Goal: Check status: Check status

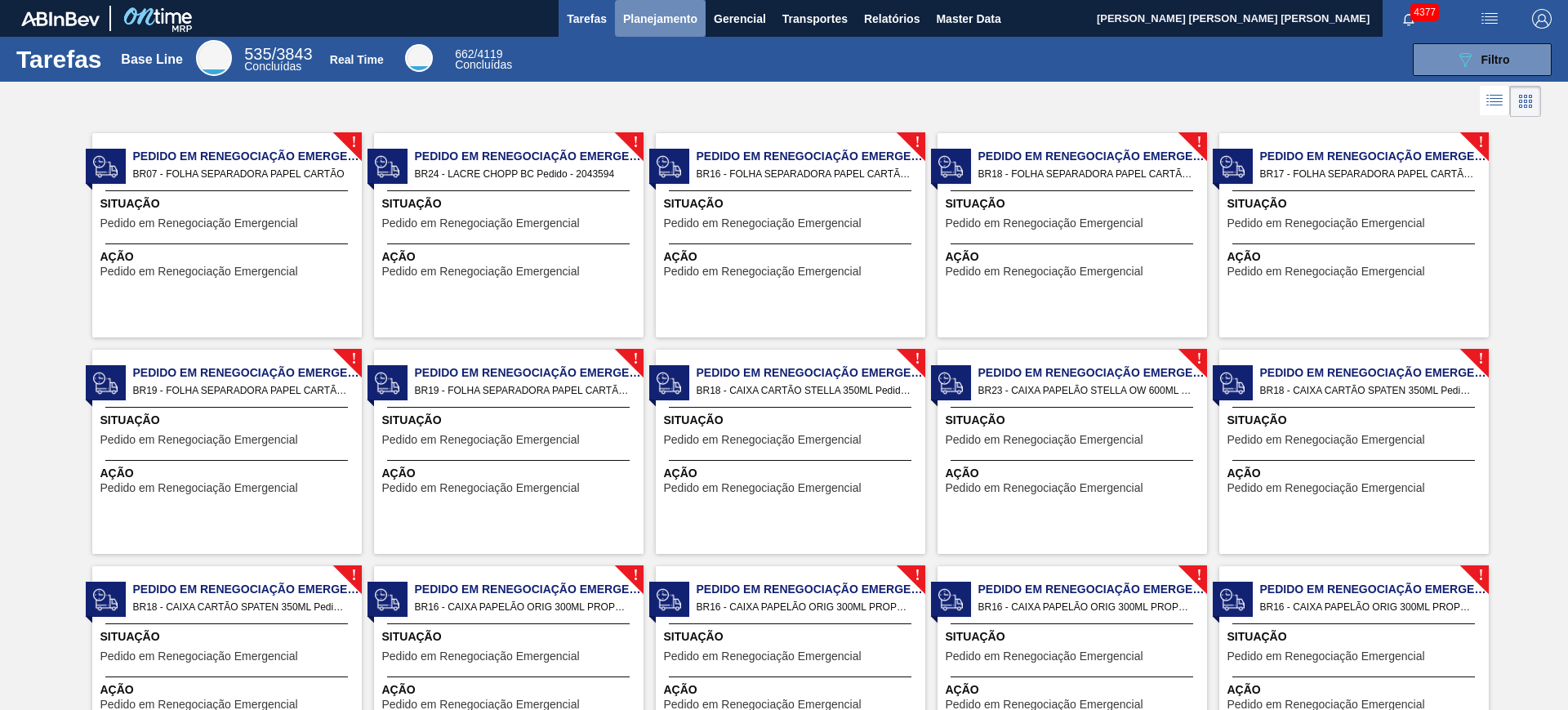
click at [615, 11] on button "Planejamento" at bounding box center [661, 19] width 91 height 37
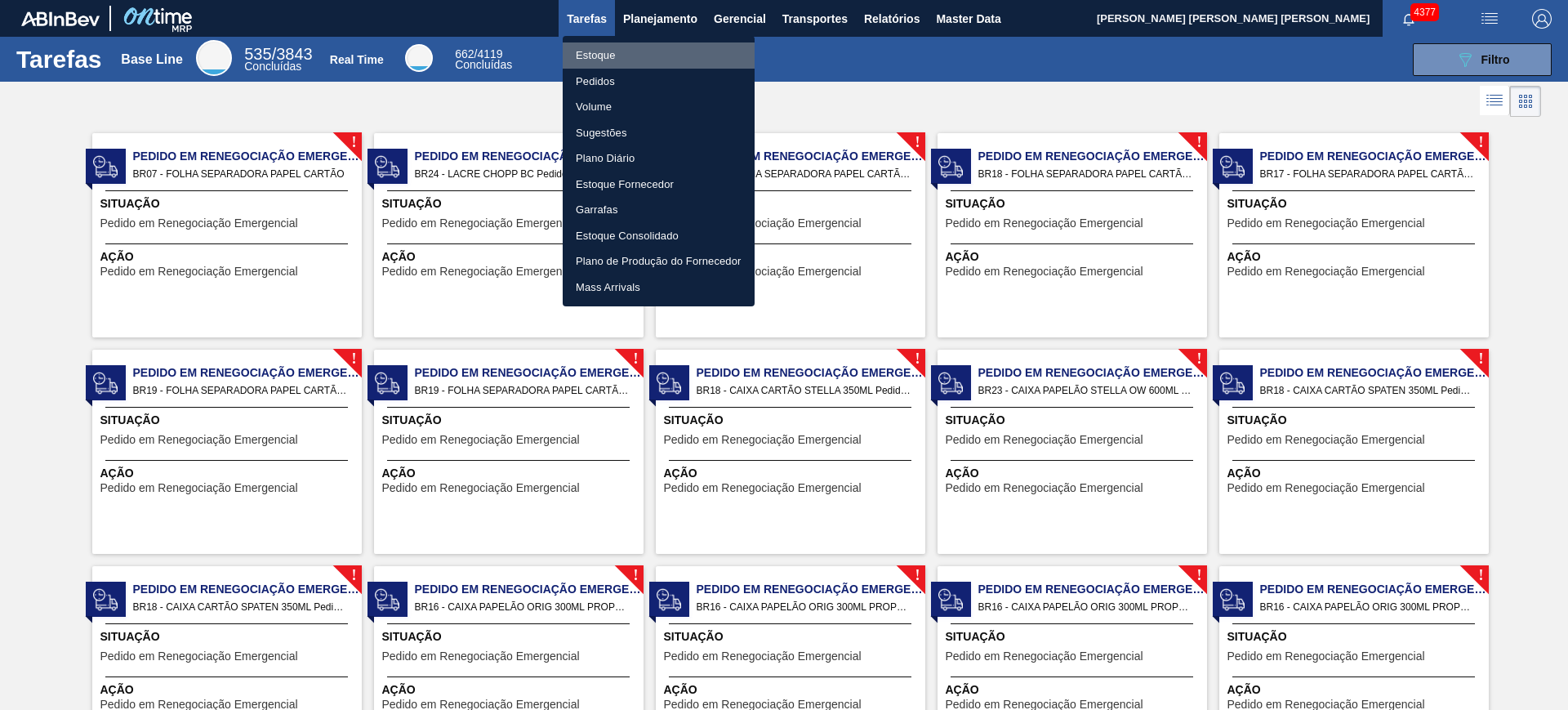
click at [615, 57] on li "Estoque" at bounding box center [659, 55] width 192 height 26
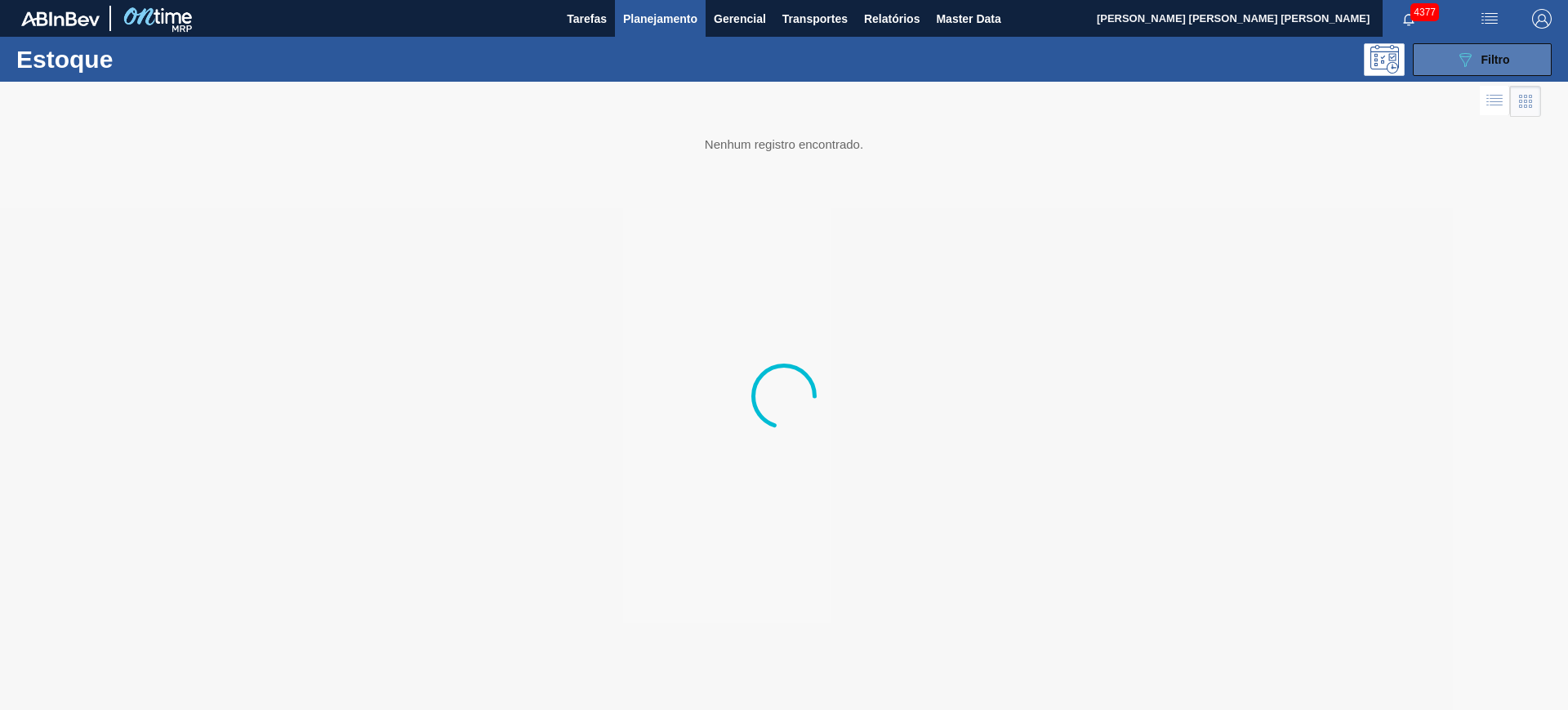
click at [1482, 59] on span "Filtro" at bounding box center [1495, 59] width 28 height 13
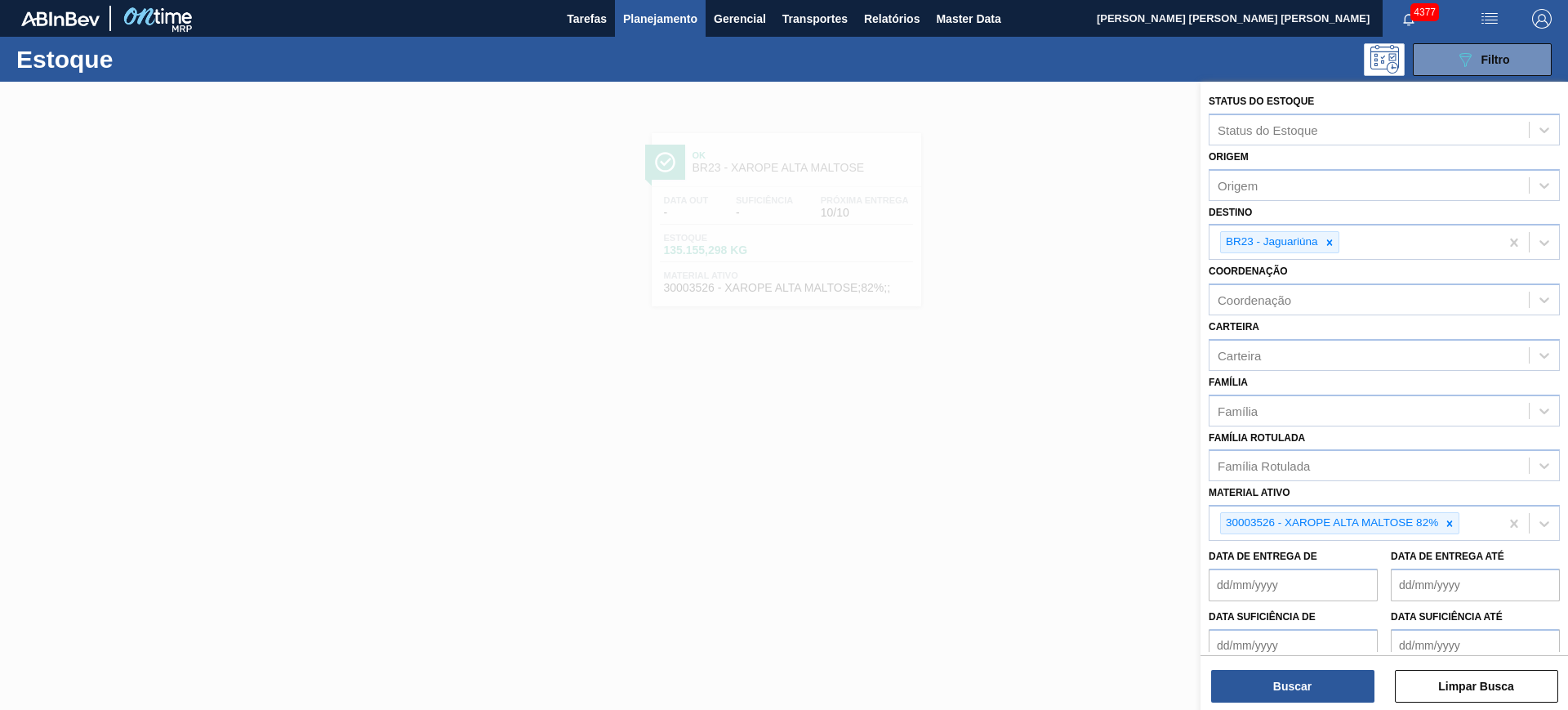
click at [1450, 522] on icon at bounding box center [1450, 524] width 6 height 6
click at [1449, 518] on icon at bounding box center [1450, 524] width 12 height 12
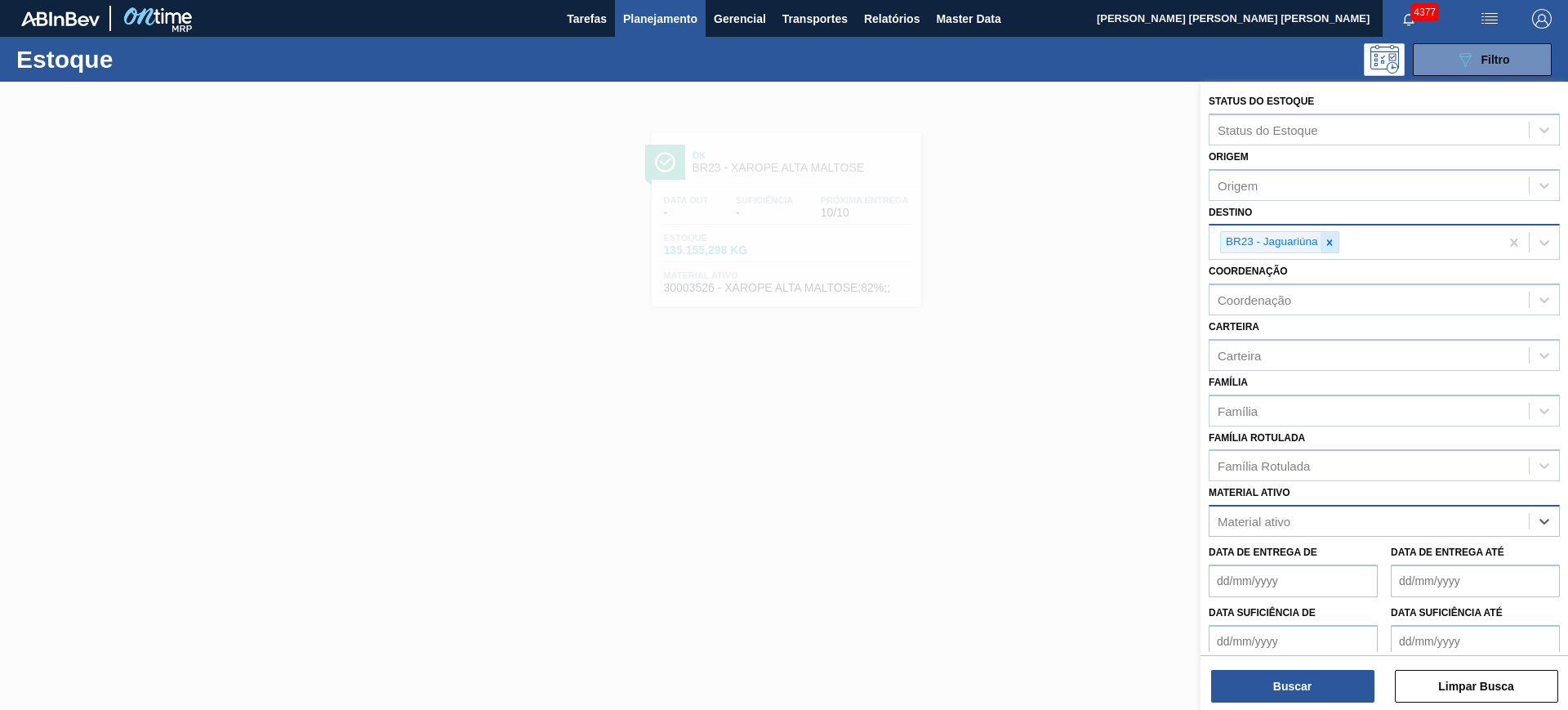
click at [1324, 243] on icon at bounding box center [1330, 243] width 12 height 12
click at [1306, 301] on div "Coordenação" at bounding box center [1369, 296] width 319 height 24
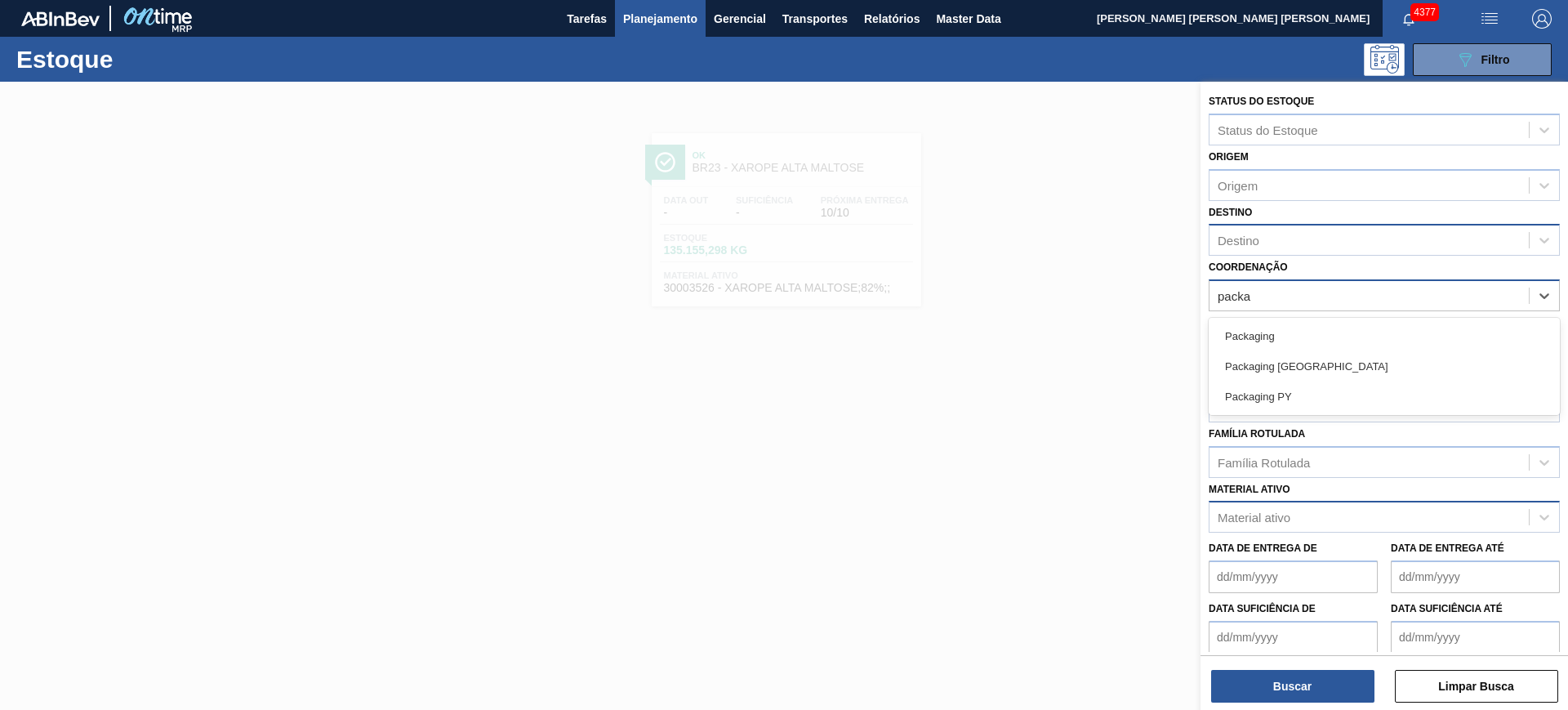
type input "packag"
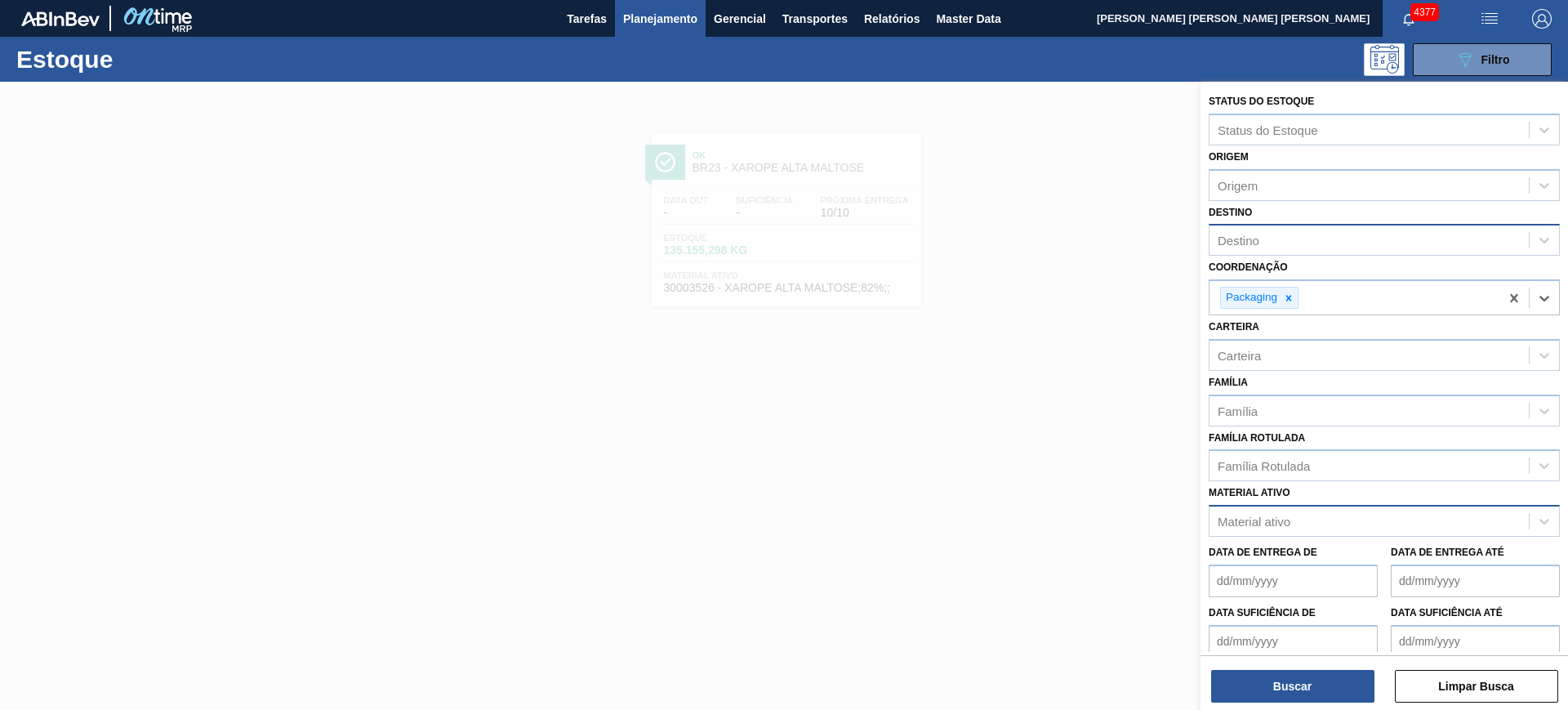
click at [1275, 236] on div "Destino" at bounding box center [1369, 240] width 319 height 24
type input "jaca"
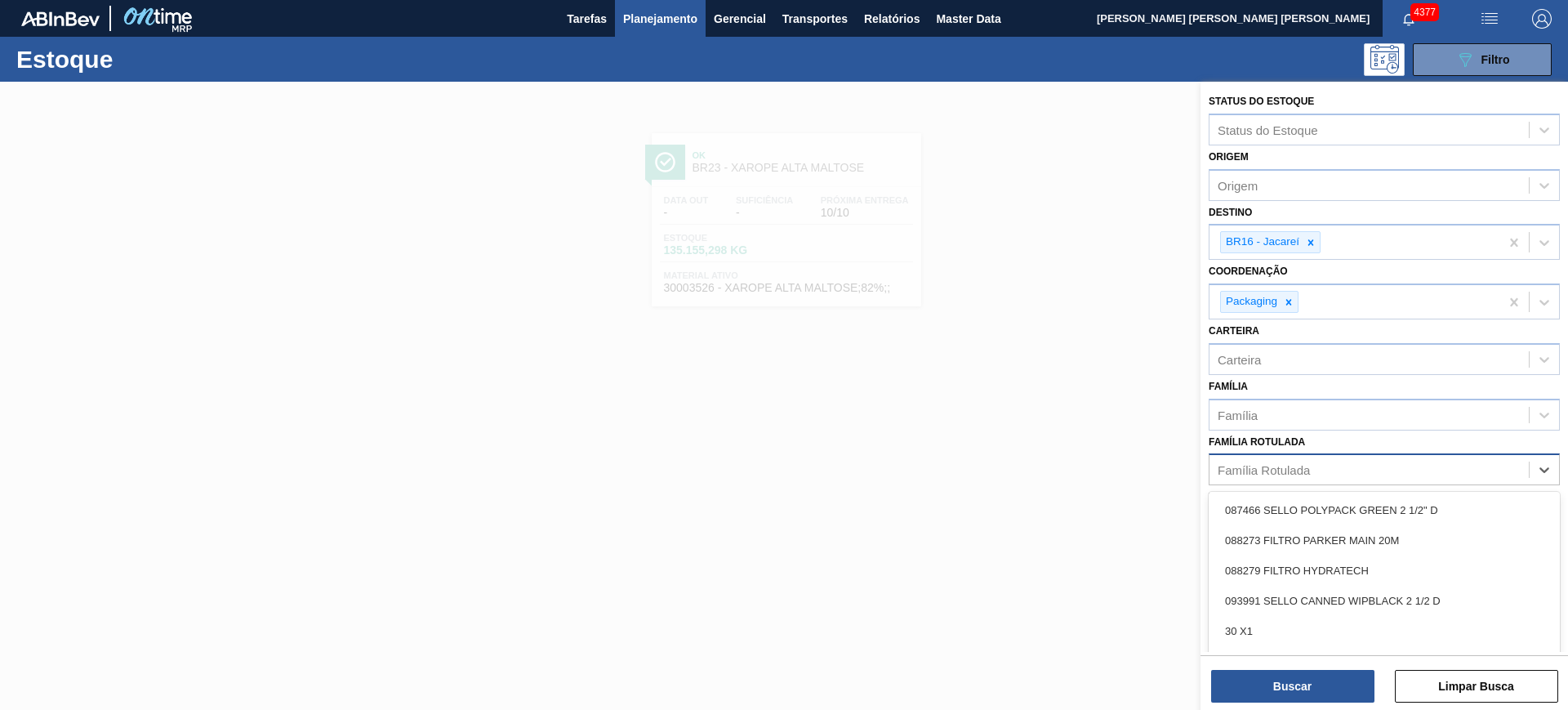
click at [1325, 471] on div "Família Rotulada" at bounding box center [1369, 471] width 319 height 24
paste Rotulada "CAIXA CARTÃO SPATEN 330ML"
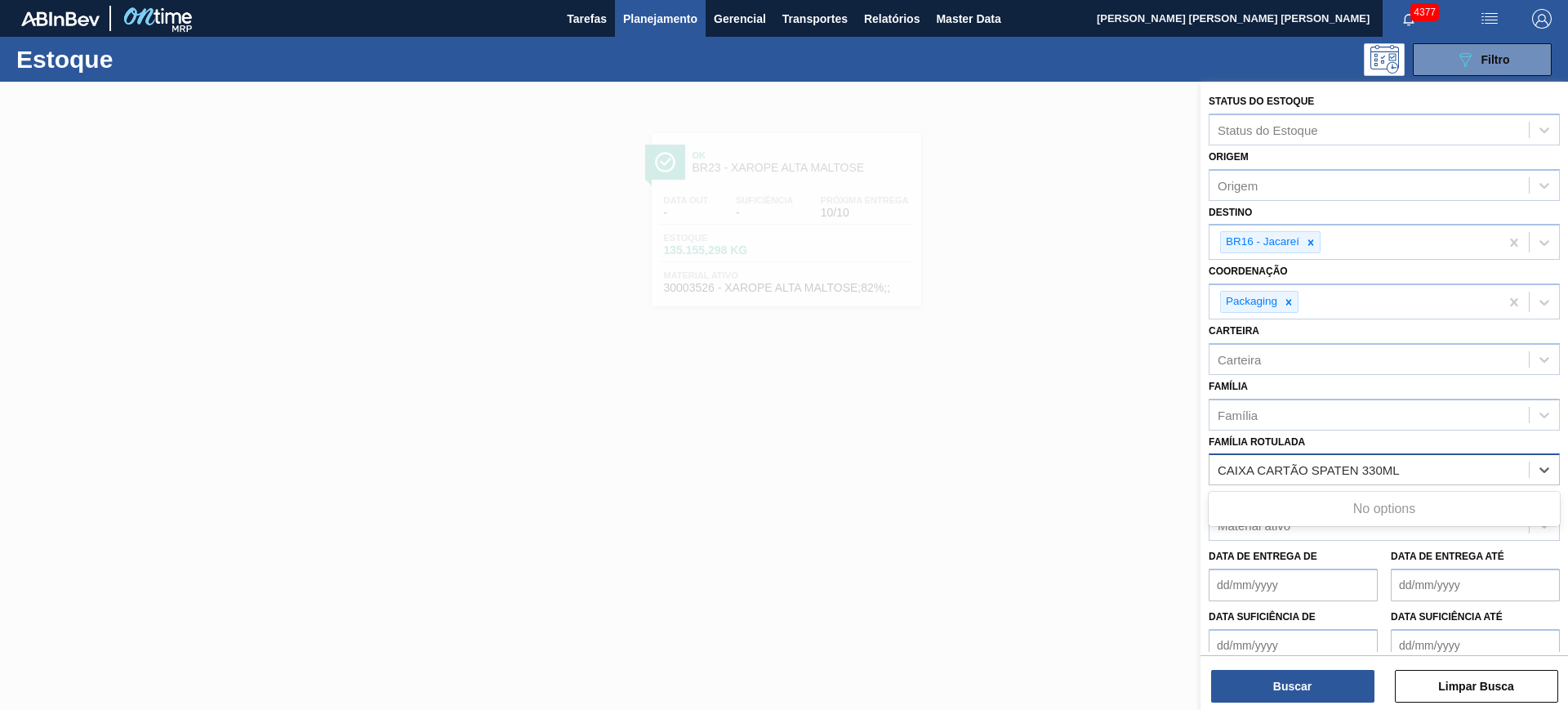
type Rotulada "CAIXA CARTÃO SPATEN 330ML"
click at [1287, 657] on div "Buscar Limpar Busca" at bounding box center [1384, 678] width 368 height 46
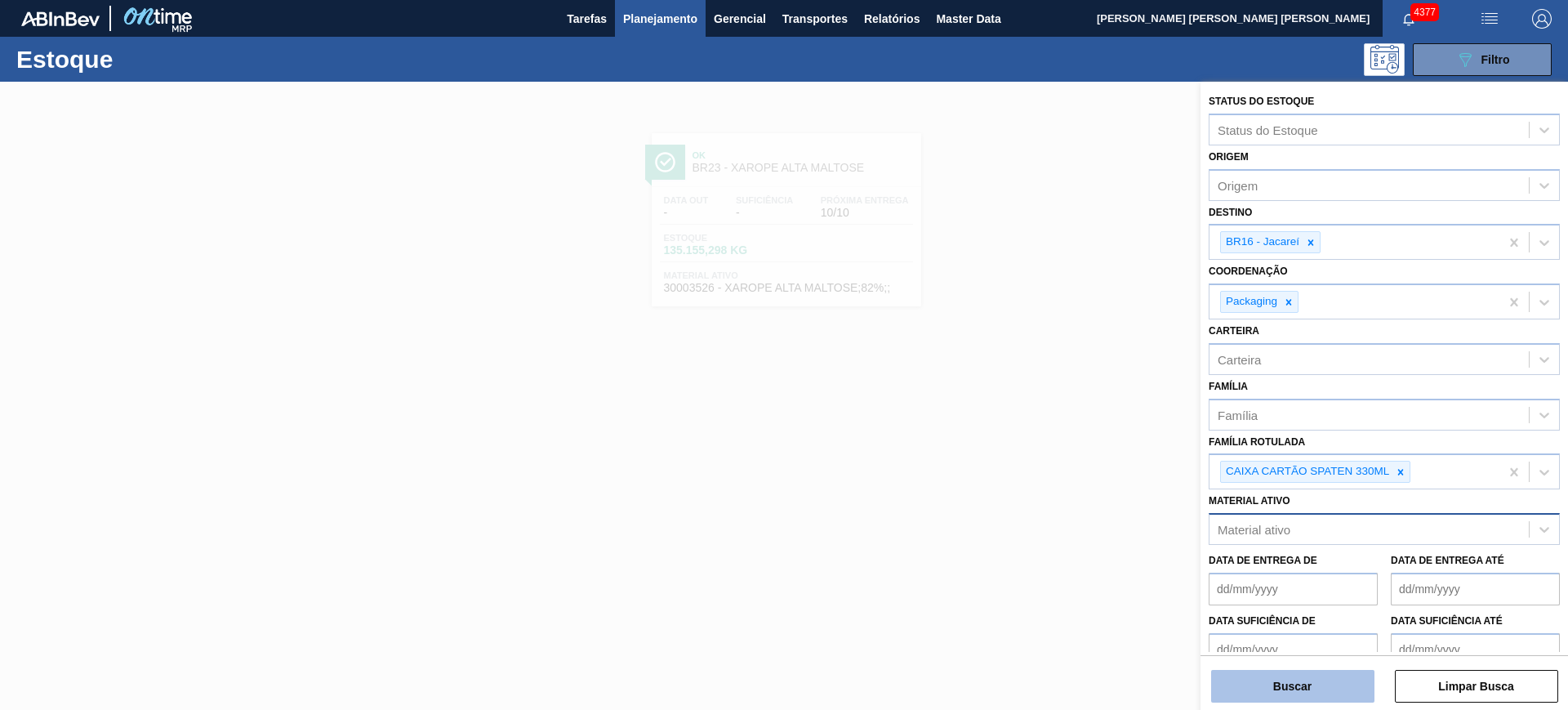
click at [1283, 679] on button "Buscar" at bounding box center [1293, 685] width 164 height 32
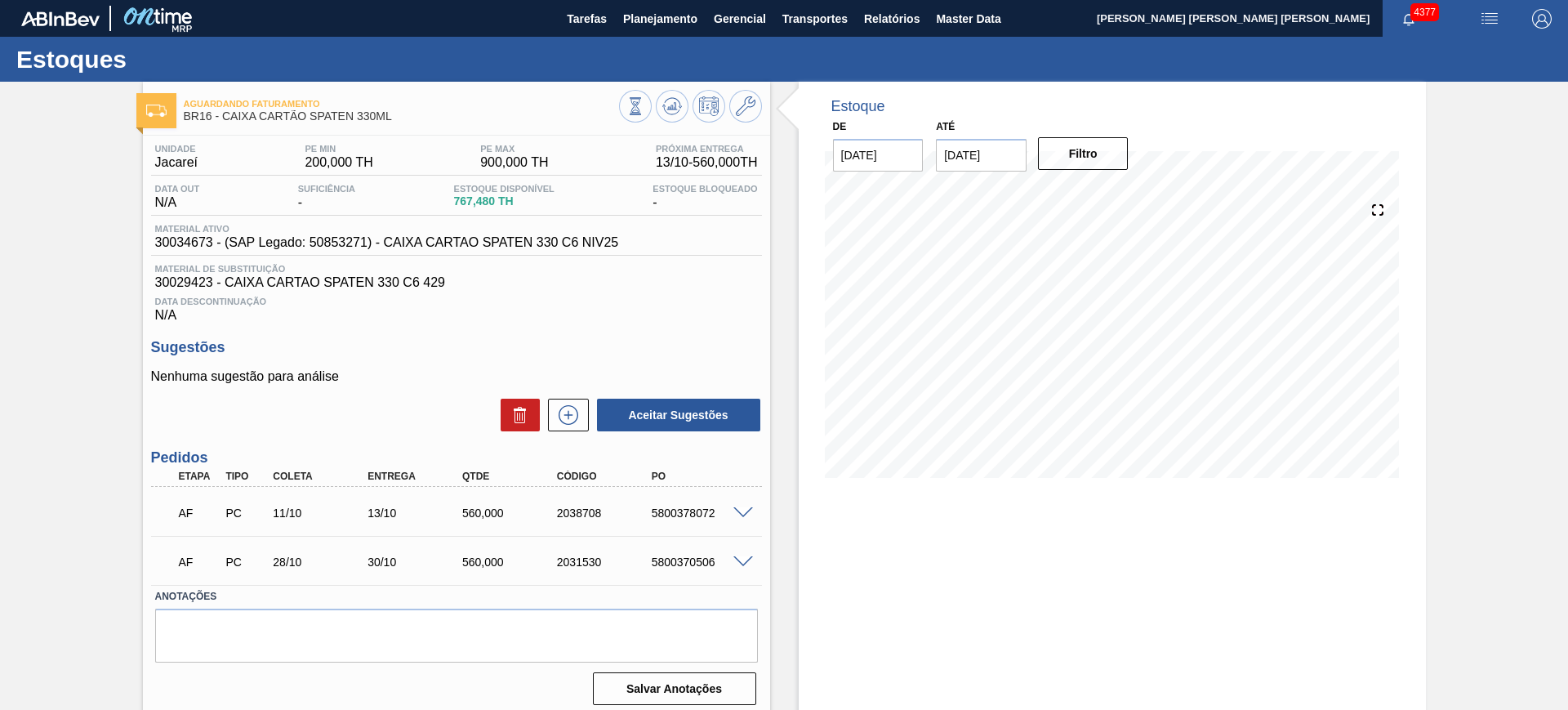
click at [986, 153] on input "[DATE]" at bounding box center [981, 155] width 91 height 32
click at [1117, 193] on button "Next Month" at bounding box center [1119, 195] width 12 height 12
click at [1115, 356] on div "3" at bounding box center [1114, 352] width 23 height 23
type input "[DATE]"
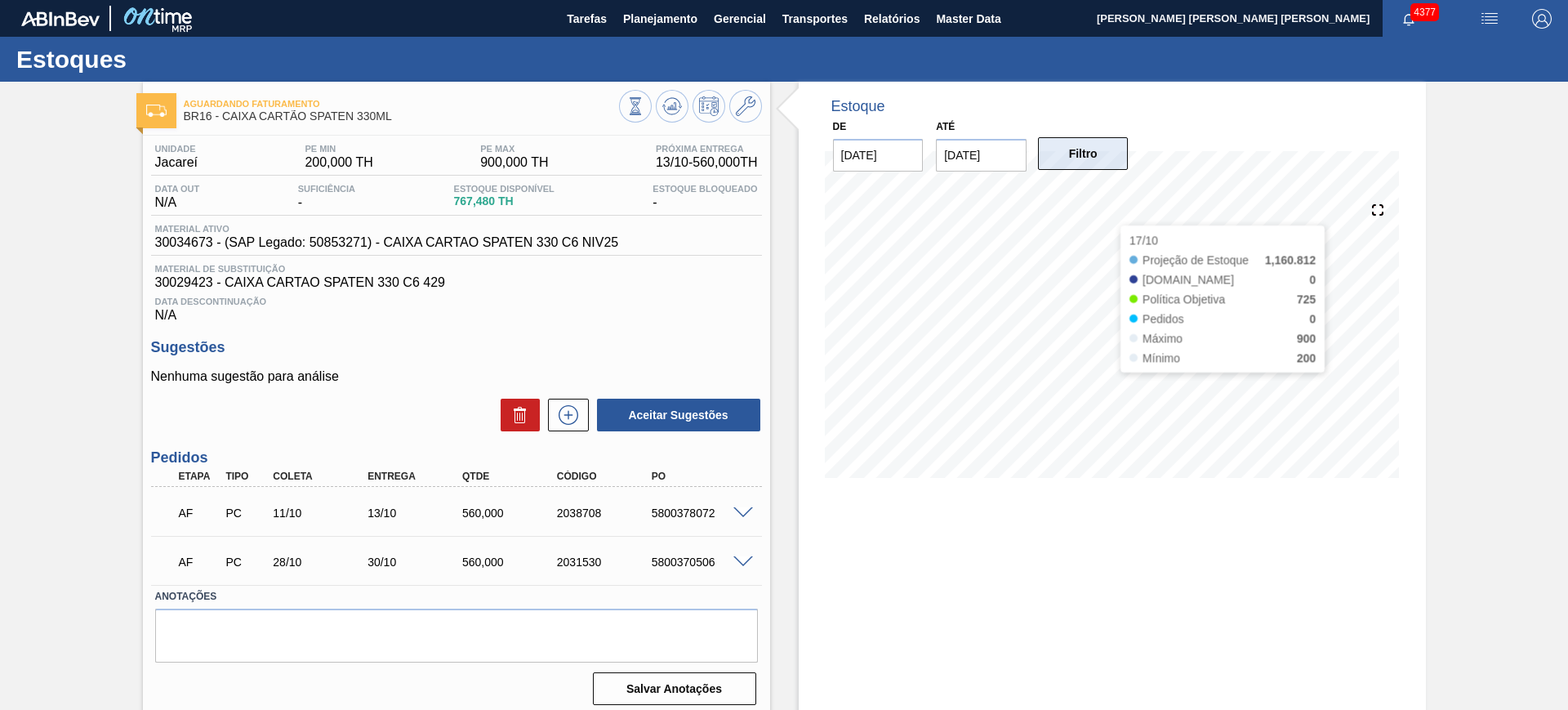
click at [1081, 153] on button "Filtro" at bounding box center [1083, 153] width 91 height 32
